Goal: Go to known website: Go to known website

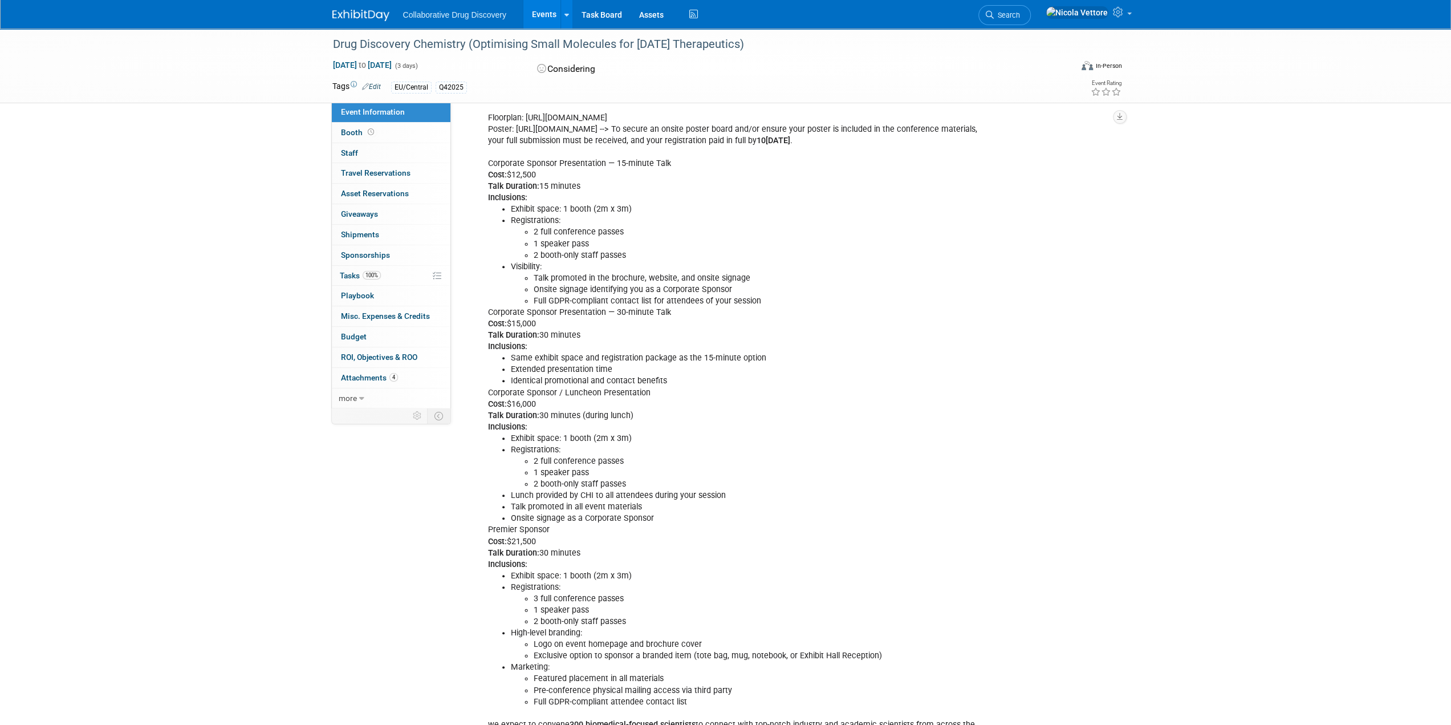
scroll to position [456, 0]
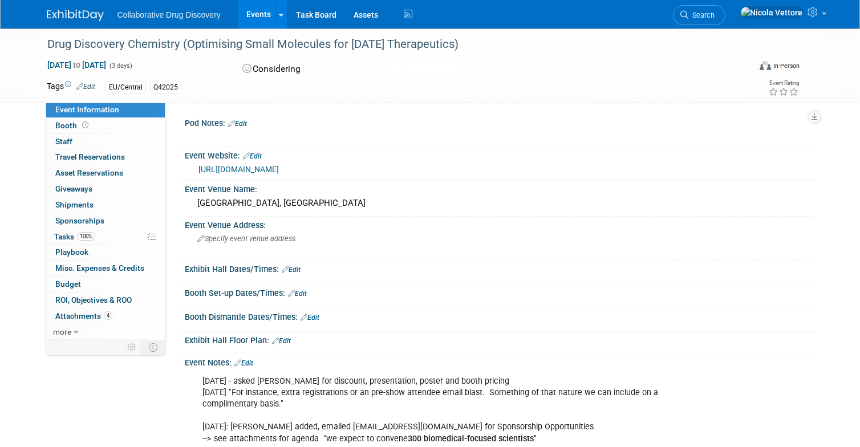
click at [279, 168] on link "[URL][DOMAIN_NAME]" at bounding box center [238, 169] width 80 height 9
